Goal: Answer question/provide support

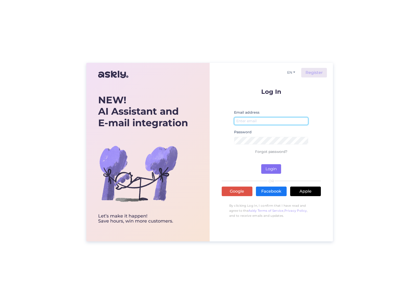
type input "[EMAIL_ADDRESS][DOMAIN_NAME]"
click at [266, 171] on button "Login" at bounding box center [271, 169] width 20 height 10
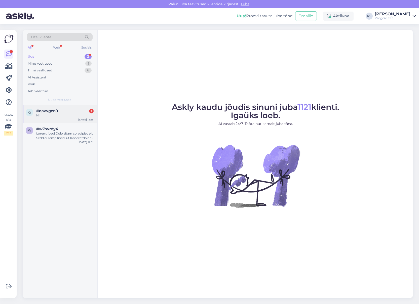
click at [57, 116] on div "Hi" at bounding box center [64, 115] width 57 height 5
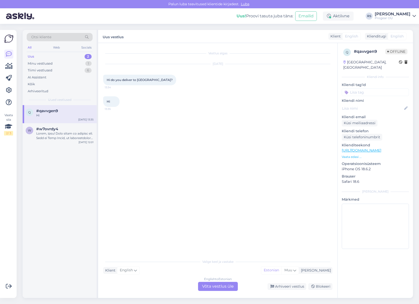
click at [188, 269] on div "Klient English Mina Estonian Muu" at bounding box center [217, 270] width 229 height 7
click at [219, 287] on div "English to Estonian Võta vestlus üle" at bounding box center [218, 286] width 40 height 9
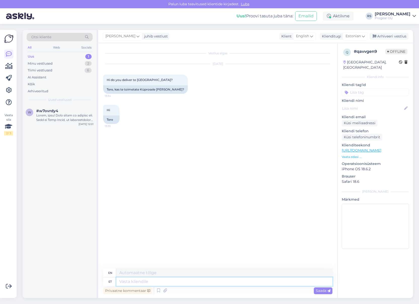
click at [192, 280] on textarea at bounding box center [224, 281] width 216 height 9
type textarea "Helo"
type textarea "Hello"
type textarea "Hello!"
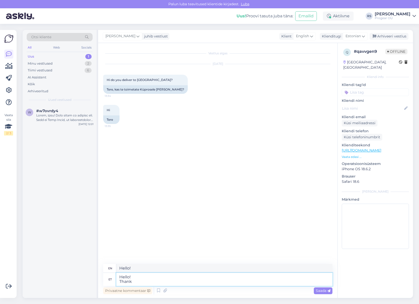
type textarea "Hello! Thank y"
type textarea "Hello! Thank"
type textarea "Hello! Thank you"
type textarea "Hello! Thank you for"
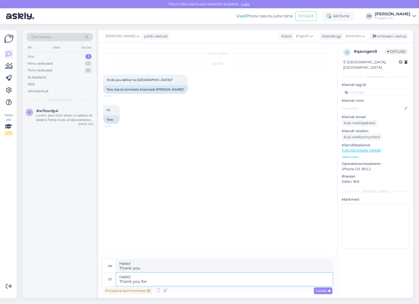
type textarea "Hello! Thank you for"
type textarea "Hello! Thank you for contacting"
type textarea "Hello! Thank you for contacting!"
type textarea "Hello! Thank you for contacting me!"
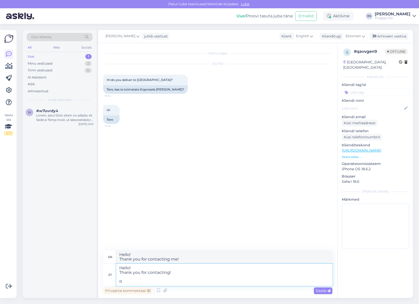
type textarea "Hello! Thank you for contacting! It t"
type textarea "Hello! Thank you for contacting me! It"
type textarea "Hello! Thank you for contacting! It depends"
type textarea "Hello! Thank you for contacting me! It depends"
type textarea "Hello! Thank you for contacting! It depends on"
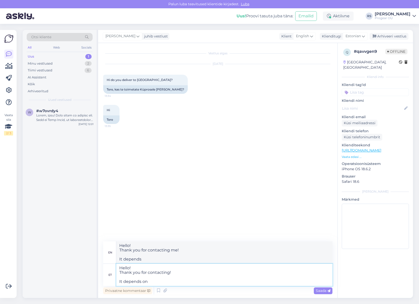
type textarea "Hello! Thank you for contacting me! It depends on"
type textarea "Hello! Thank you for contacting! It depends on quantity"
type textarea "Hello! Thank you for contacting me! It depends on quantity"
type textarea "Hello! Thank you for contacting! It depends on quantity and"
type textarea "Hello! Thank you for contacting me! It depends on quantity and"
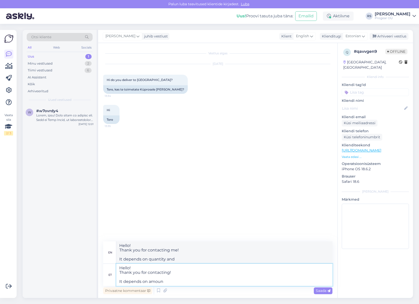
type textarea "Hello! Thank you for contacting! It depends on amount"
type textarea "Hello! Thank you for contacting me! It depends on the amount"
type textarea "Hello! Thank you for contacting! It depends on"
type textarea "Hello! Thank you for contacting me! It depends on"
type textarea "Hello! Thank you for contacting! It depends on order"
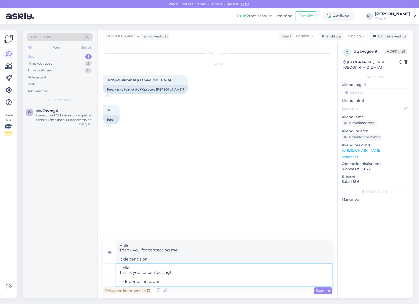
type textarea "Hello! Thank you for contacting me! It depends on the order"
click at [129, 280] on textarea "Hello! Thank you for contacting! It depends on order" at bounding box center [224, 275] width 216 height 22
paste textarea "it depends on the volume of the"
type textarea "Hello! Thank you for contacting! it depends on the volume of the order"
type textarea "Hello! Thank you for contacting me! it depends on the volume of the order"
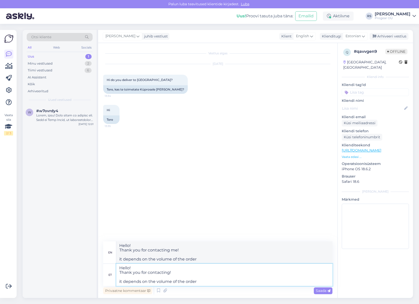
type textarea "Hello! Thank you for contacting! It depends on the volume of the order"
type textarea "Hello! Thank you for contacting me! It depends on the volume of the order"
click at [230, 283] on textarea "Hello! Thank you for contacting! It depends on the volume of the order" at bounding box center [224, 275] width 216 height 22
type textarea "Hello! Thank you for contacting! It depends on the volume of the order"
type textarea "Hello! Thank you for contacting me! It depends on the volume of the order!"
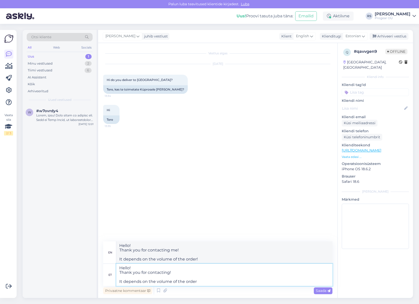
type textarea "Hello! Thank you for contacting! It depends on the volume of the order."
type textarea "Hello! Thank you for contacting me! It depends on the volume of the order."
type textarea "Hello! Thank you for contacting! It depends on the volume of the order."
click at [322, 294] on div "Privaatne kommentaar Saada" at bounding box center [217, 291] width 229 height 10
click at [322, 292] on span "Saada" at bounding box center [323, 291] width 15 height 5
